Goal: Task Accomplishment & Management: Manage account settings

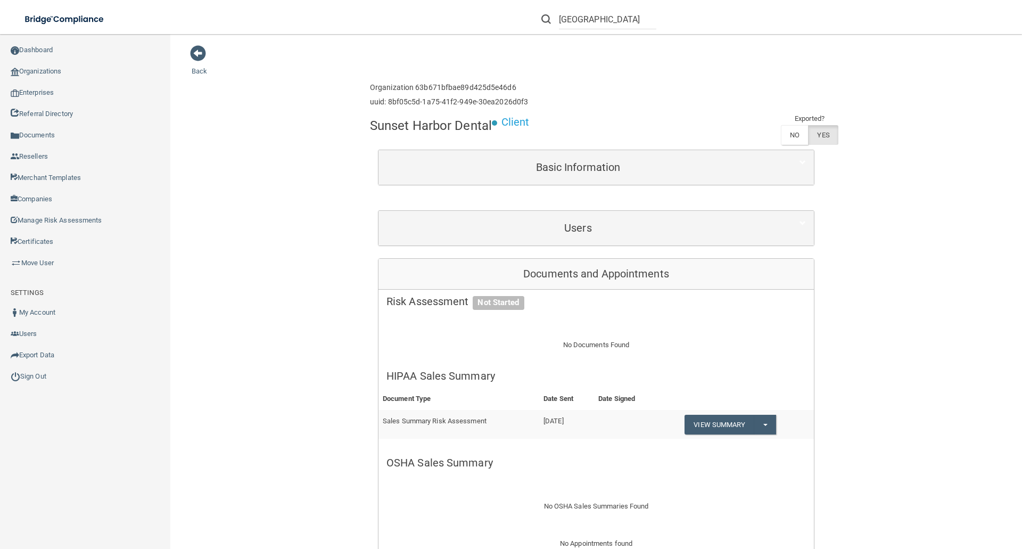
click at [406, 126] on h4 "Sunset Harbor Dental" at bounding box center [431, 126] width 122 height 14
copy div "Sunset Harbor Dental"
click at [67, 95] on link "Enterprises" at bounding box center [85, 92] width 171 height 21
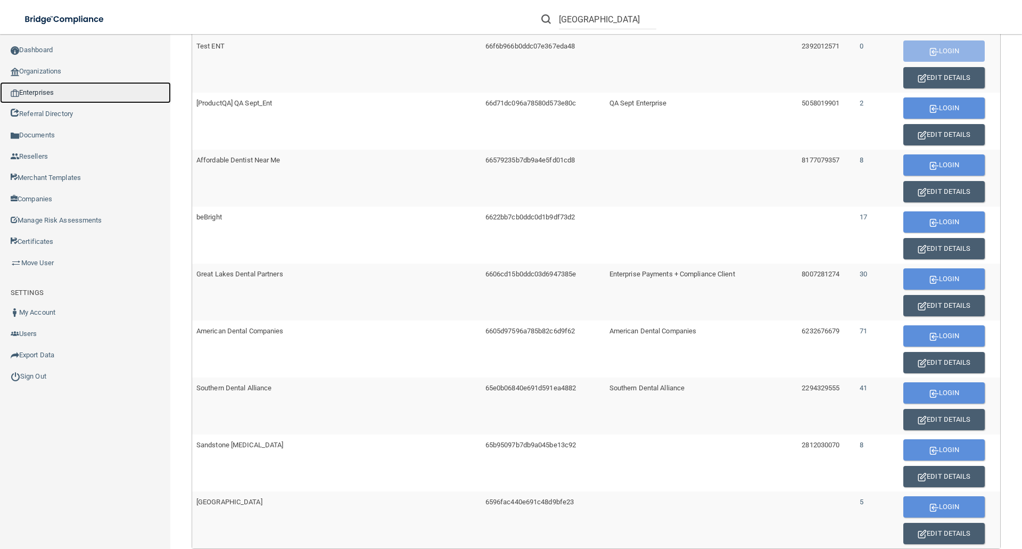
scroll to position [532, 0]
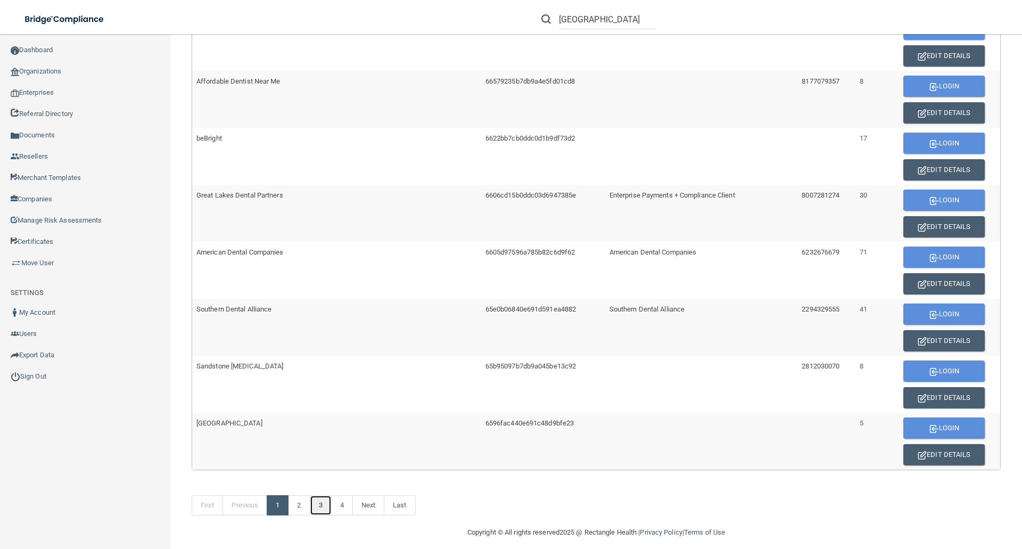
click at [318, 508] on link "3" at bounding box center [321, 505] width 22 height 20
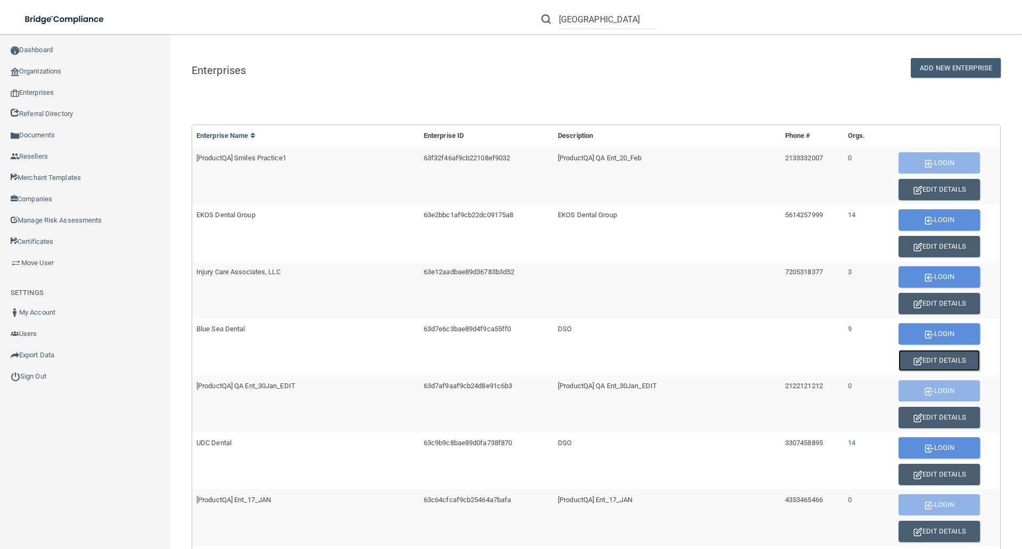
click at [917, 362] on button "Edit Details" at bounding box center [938, 360] width 81 height 21
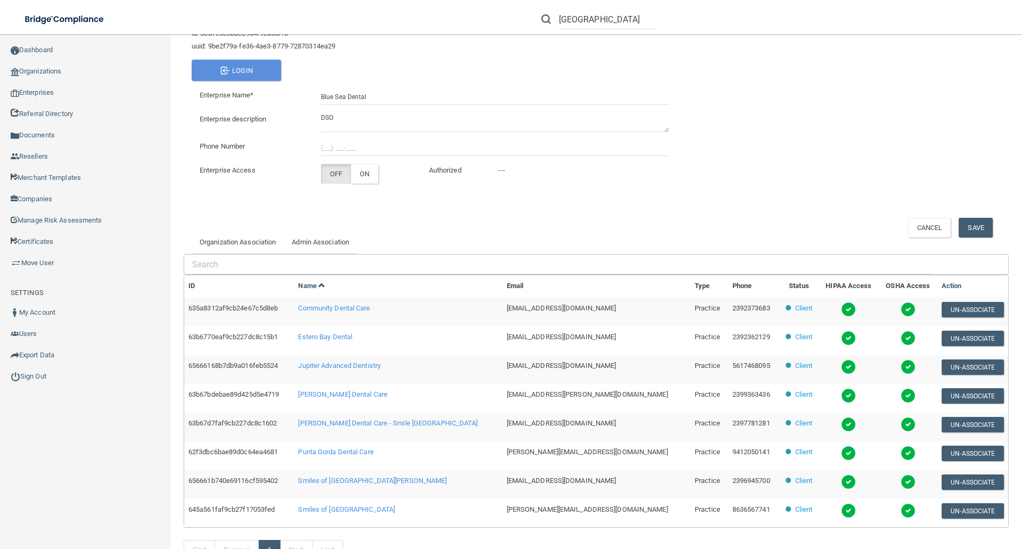
scroll to position [143, 0]
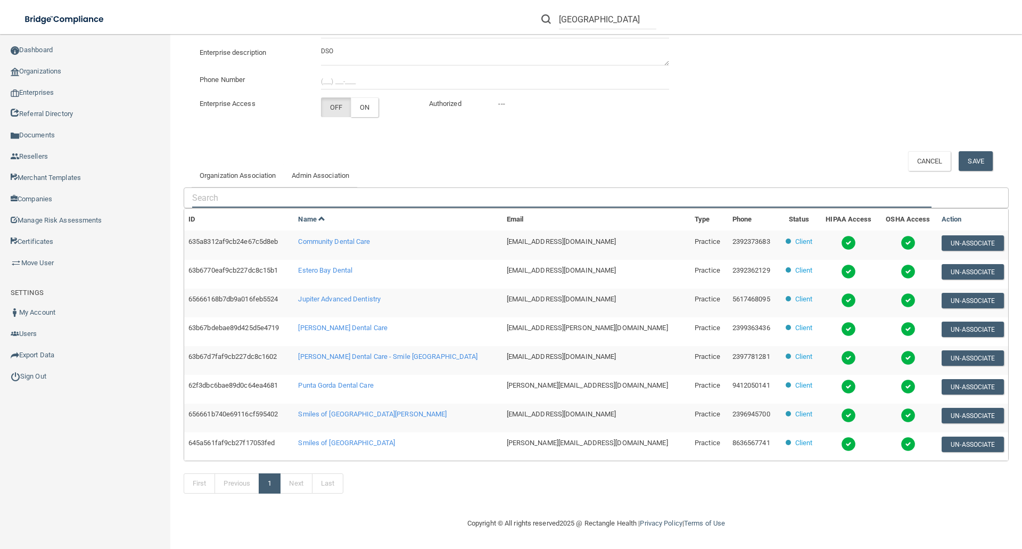
click at [283, 196] on input "text" at bounding box center [561, 198] width 739 height 20
paste input "Sunset Harbor Dental"
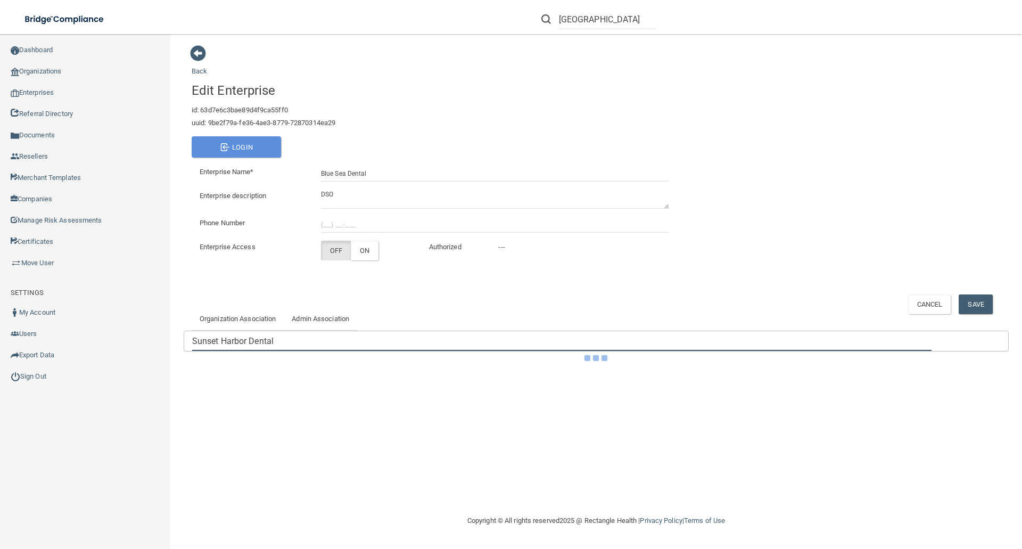
scroll to position [0, 0]
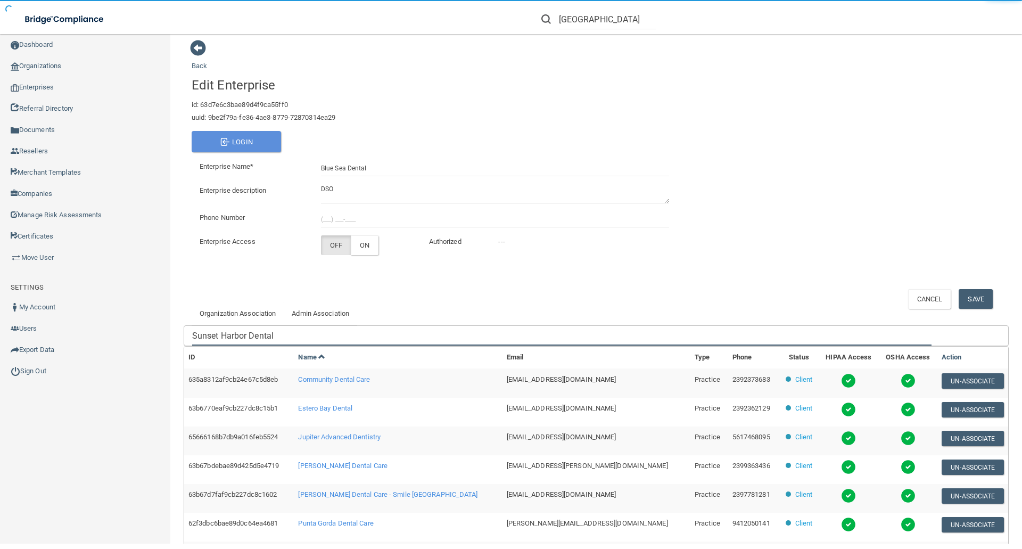
scroll to position [172, 0]
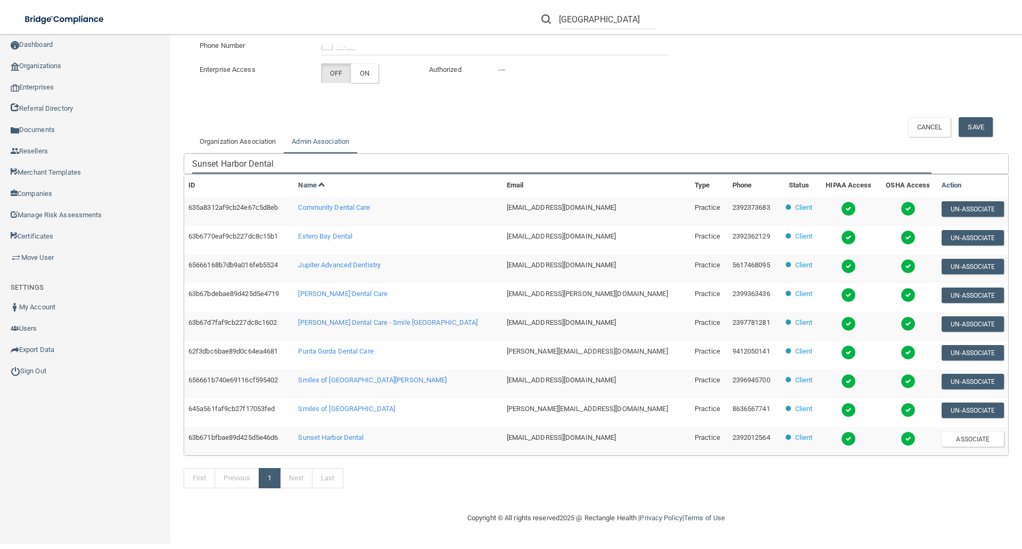
type input "Sunset Harbor Dental"
click at [326, 149] on link "Admin Association" at bounding box center [320, 141] width 73 height 23
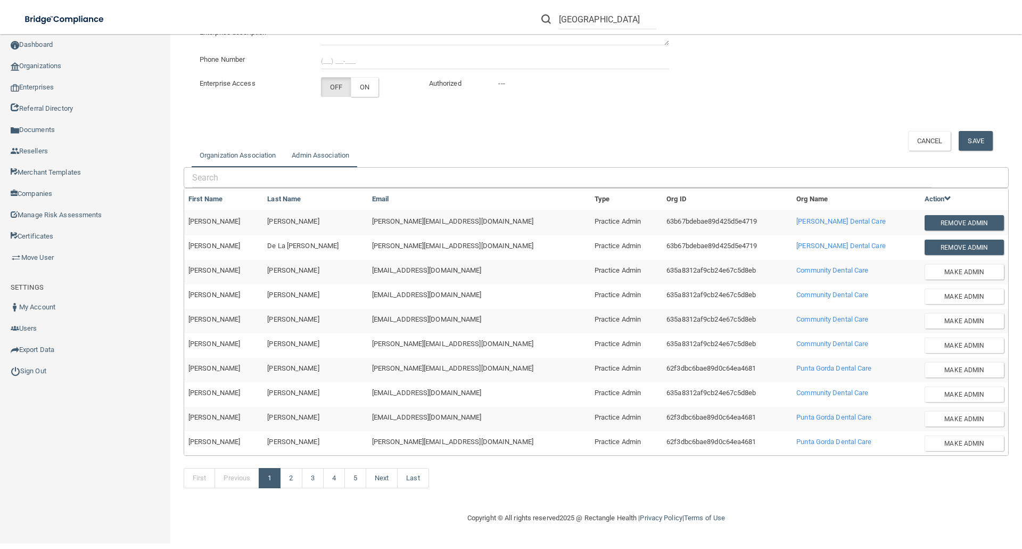
click at [277, 150] on link "Organization Association" at bounding box center [238, 155] width 92 height 23
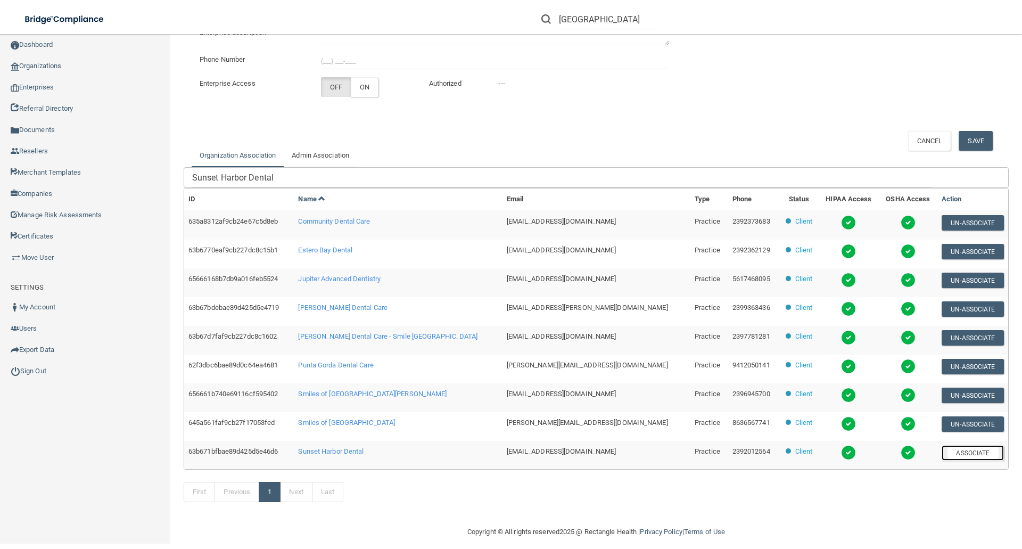
click at [969, 455] on button "Associate" at bounding box center [973, 452] width 62 height 15
click at [336, 156] on link "Admin Association" at bounding box center [320, 155] width 73 height 23
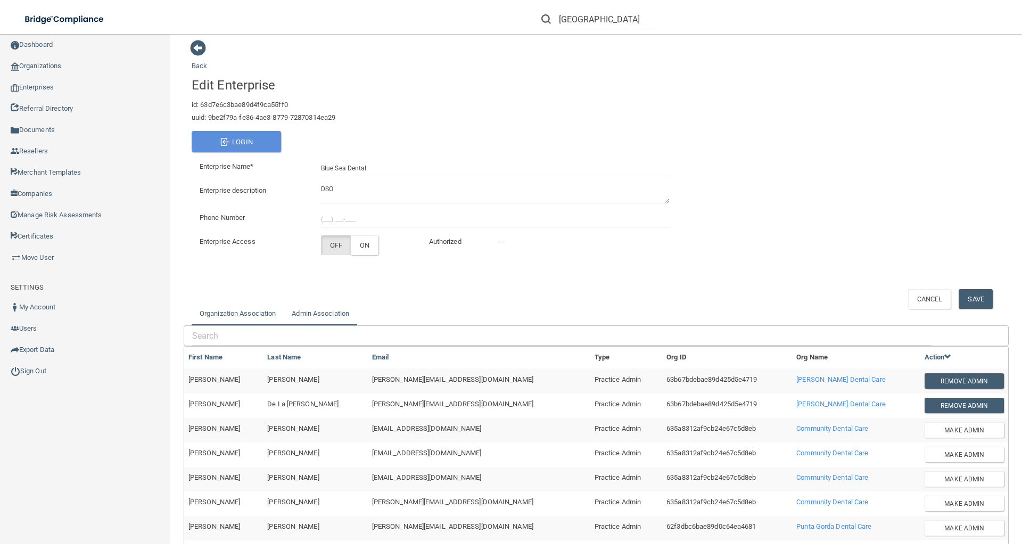
click at [259, 316] on link "Organization Association" at bounding box center [238, 313] width 92 height 23
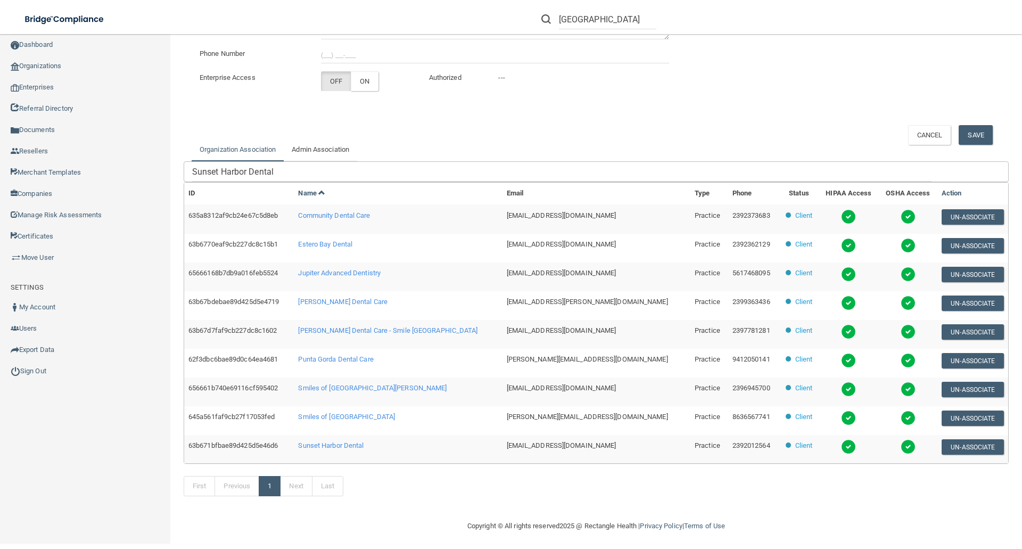
scroll to position [172, 0]
